Goal: Task Accomplishment & Management: Complete application form

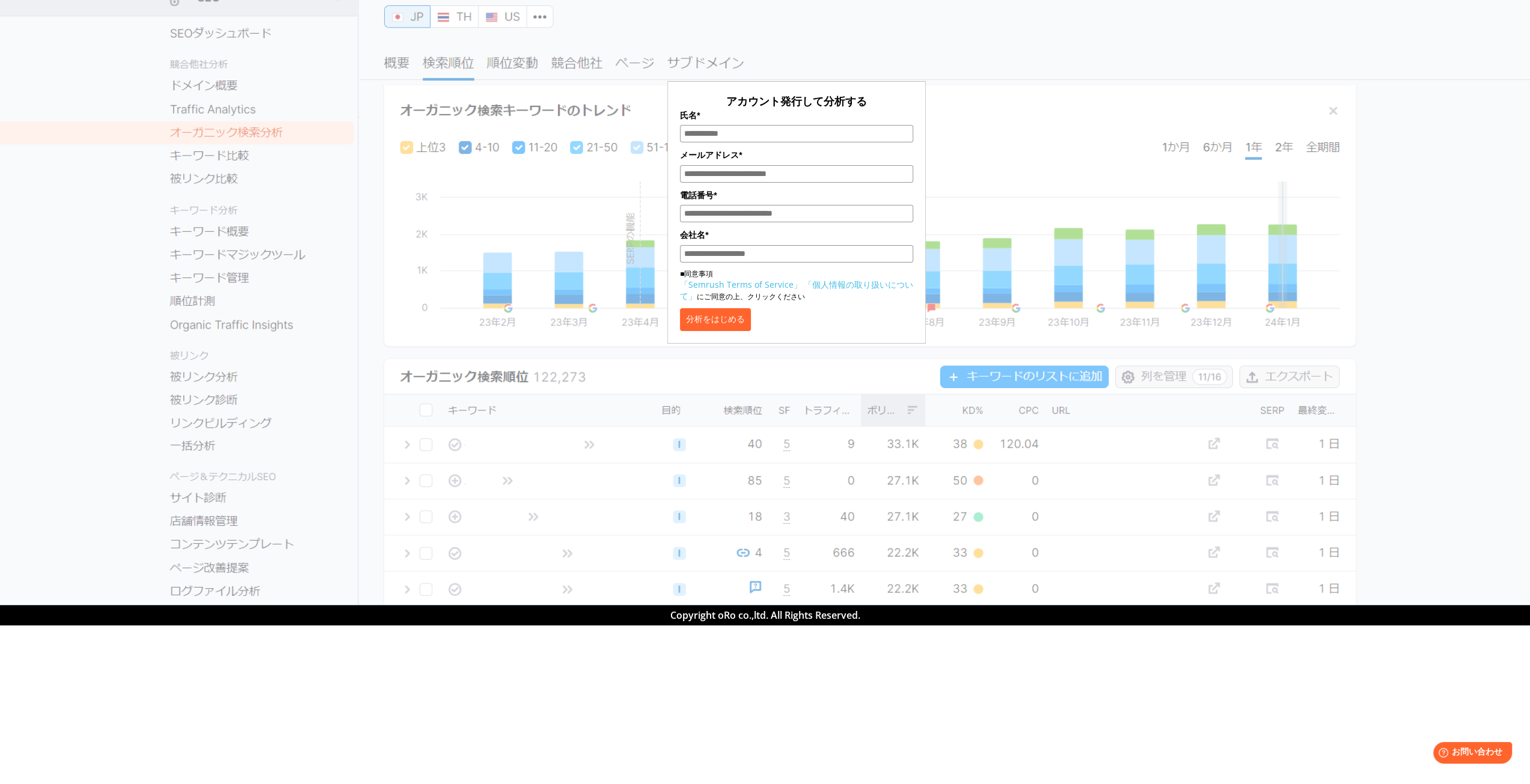
click at [937, 63] on div "アカウント発行して分析する 氏名* メールアドレス* 電話番号* 会社名* ■同意事項 「Semrush Terms of Service」 「個人情報の取り…" at bounding box center [796, 179] width 601 height 329
click at [233, 88] on div "アカウント発行して分析する 氏名* メールアドレス* 電話番号* 会社名* ■同意事項 「Semrush Terms of Service」 「個人情報の取り…" at bounding box center [796, 175] width 1352 height 338
click at [1333, 111] on div "アカウント発行して分析する 氏名* メールアドレス* 電話番号* 会社名* ■同意事項 「Semrush Terms of Service」 「個人情報の取り…" at bounding box center [796, 175] width 1352 height 338
click at [865, 62] on div "アカウント発行して分析する 氏名* メールアドレス* 電話番号* 会社名* ■同意事項 「Semrush Terms of Service」 「個人情報の取り…" at bounding box center [796, 179] width 601 height 329
click at [706, 138] on input "氏名*" at bounding box center [796, 133] width 234 height 17
